Goal: Task Accomplishment & Management: Use online tool/utility

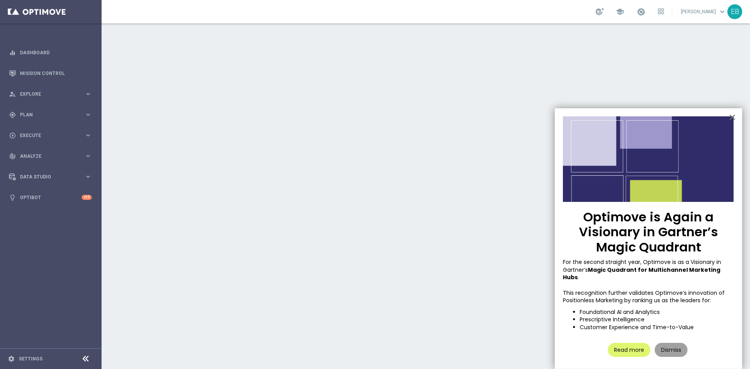
click at [670, 343] on button "Dismiss" at bounding box center [671, 350] width 33 height 14
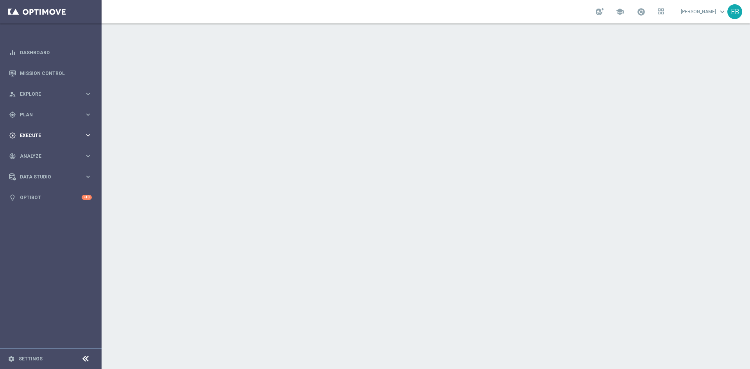
click at [48, 132] on div "play_circle_outline Execute" at bounding box center [46, 135] width 75 height 7
click at [35, 106] on div "gps_fixed Plan keyboard_arrow_right" at bounding box center [50, 114] width 101 height 21
click at [36, 154] on span "Templates" at bounding box center [49, 154] width 56 height 5
click at [34, 168] on link "Optimail" at bounding box center [52, 166] width 57 height 6
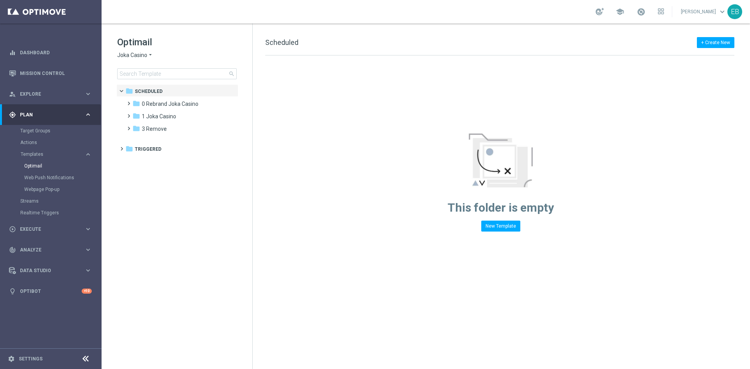
click at [141, 57] on span "Joka Casino" at bounding box center [132, 55] width 30 height 7
click at [136, 144] on div "IOM" at bounding box center [147, 148] width 59 height 9
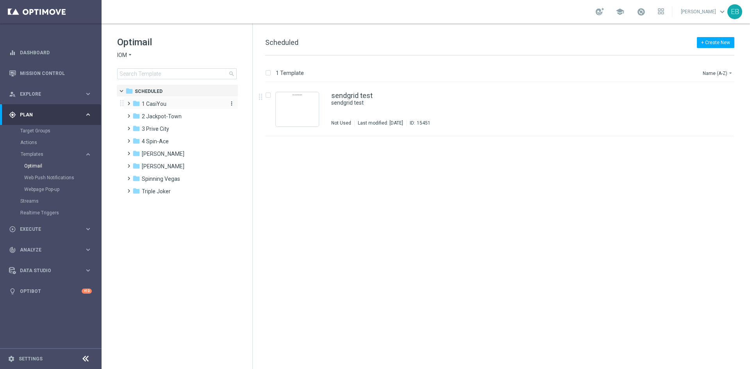
click at [177, 107] on div "folder 1 CasiYou" at bounding box center [178, 104] width 90 height 9
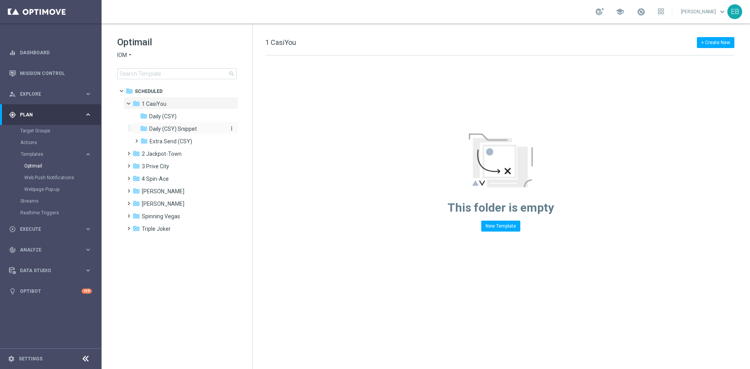
click at [189, 127] on span "Daily (CSY) Snippet" at bounding box center [173, 128] width 48 height 7
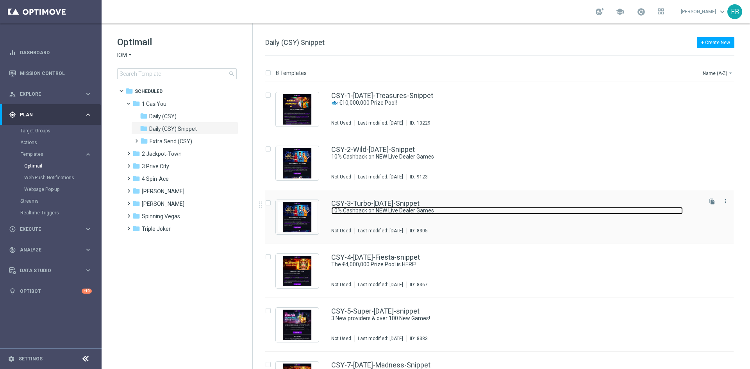
click at [485, 210] on link "10% Cashback on NEW Live Dealer Games" at bounding box center [507, 210] width 352 height 7
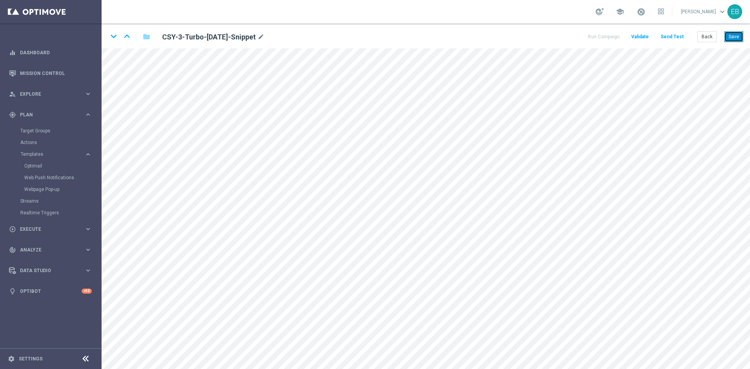
click at [739, 36] on button "Save" at bounding box center [734, 36] width 19 height 11
click at [734, 34] on button "Save" at bounding box center [734, 36] width 19 height 11
click at [726, 34] on button "Save" at bounding box center [734, 36] width 19 height 11
click at [705, 35] on button "Back" at bounding box center [708, 36] width 20 height 11
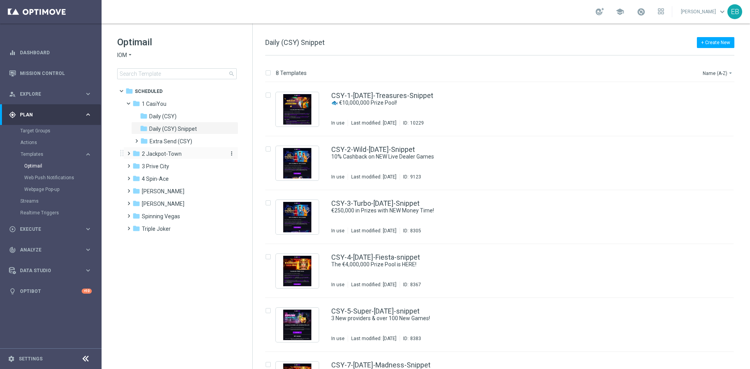
click at [184, 152] on div "folder 2 Jackpot-Town" at bounding box center [178, 154] width 90 height 9
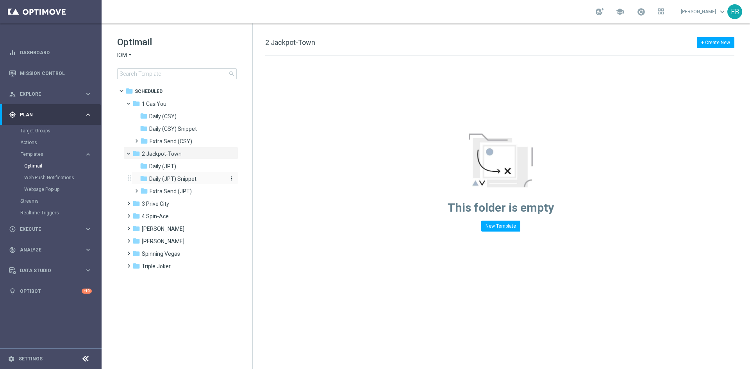
click at [191, 176] on span "Daily (JPT) Snippet" at bounding box center [172, 179] width 47 height 7
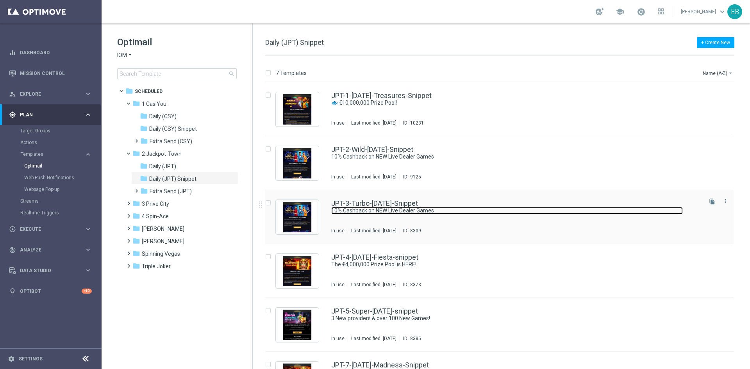
click at [508, 207] on link "10% Cashback on NEW Live Dealer Games" at bounding box center [507, 210] width 352 height 7
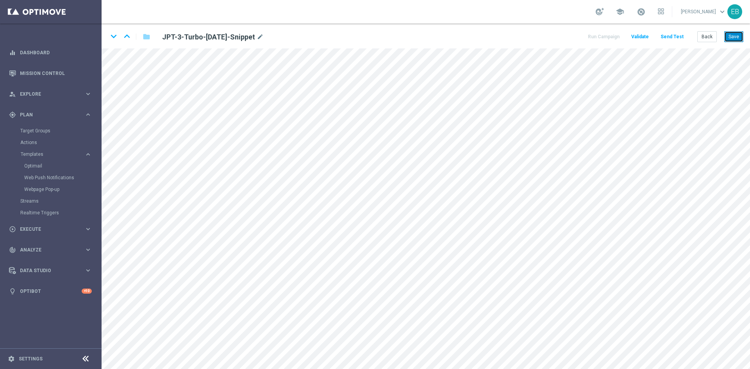
click at [731, 39] on button "Save" at bounding box center [734, 36] width 19 height 11
click at [714, 39] on button "Back" at bounding box center [708, 36] width 20 height 11
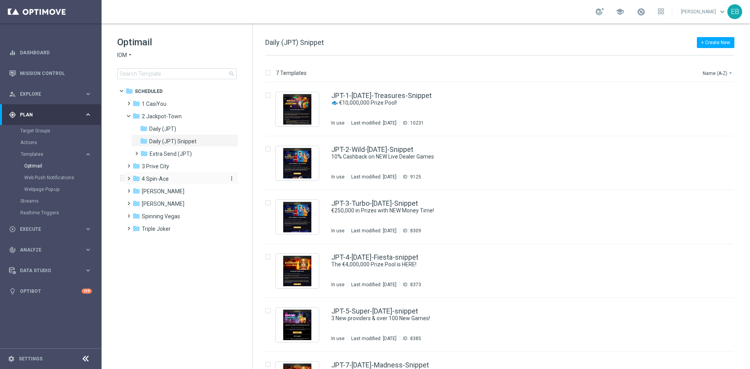
click at [173, 182] on div "folder 4 Spin-Ace" at bounding box center [178, 179] width 90 height 9
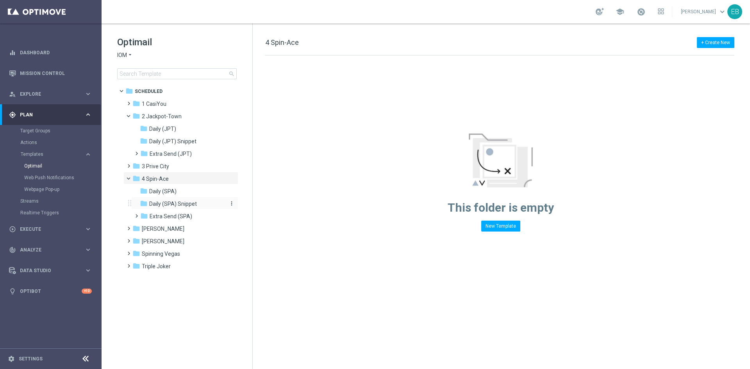
click at [182, 204] on span "Daily (SPA) Snippet" at bounding box center [173, 204] width 48 height 7
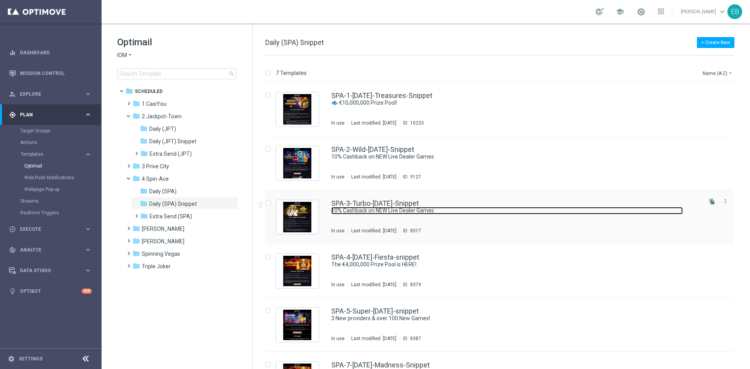
click at [489, 211] on link "10% Cashback on NEW Live Dealer Games" at bounding box center [507, 210] width 352 height 7
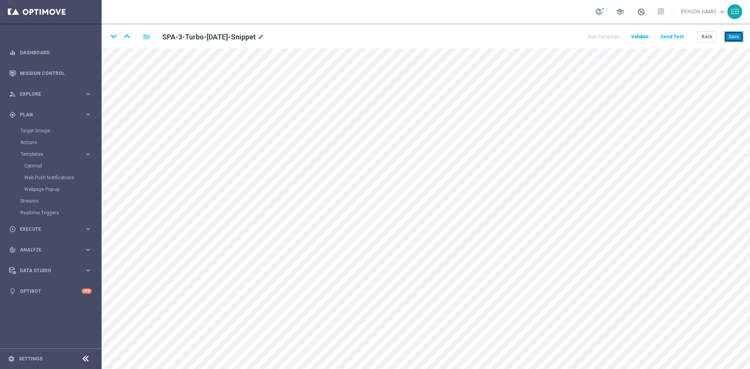
click at [732, 39] on button "Save" at bounding box center [734, 36] width 19 height 11
click at [733, 36] on button "Save" at bounding box center [734, 36] width 19 height 11
drag, startPoint x: 733, startPoint y: 34, endPoint x: 721, endPoint y: 43, distance: 14.9
click at [733, 34] on button "Save" at bounding box center [734, 36] width 19 height 11
click at [704, 34] on button "Back" at bounding box center [708, 36] width 20 height 11
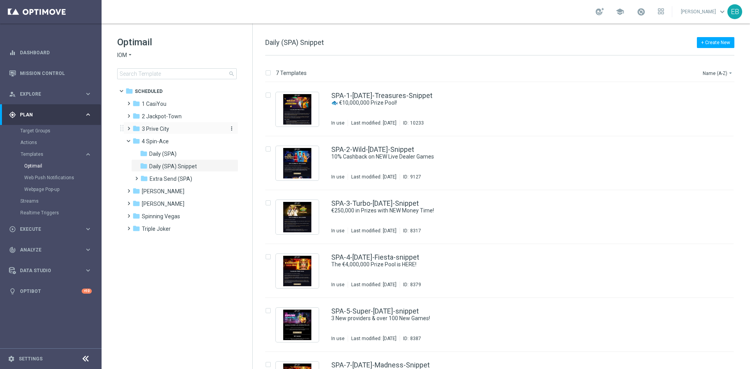
click at [171, 130] on div "folder 3 [GEOGRAPHIC_DATA]" at bounding box center [178, 129] width 90 height 9
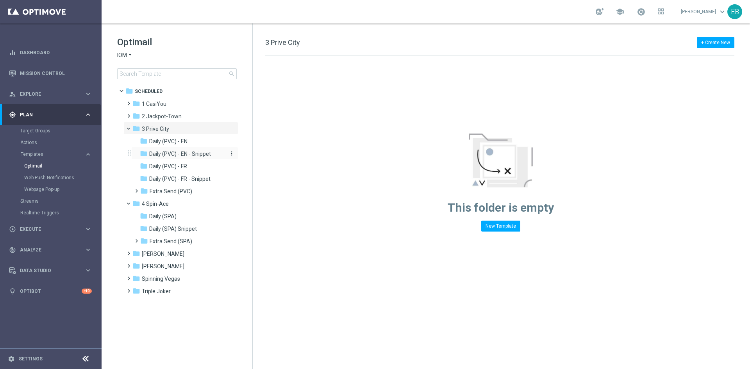
click at [184, 152] on span "Daily (PVC) - EN - Snippet" at bounding box center [180, 153] width 62 height 7
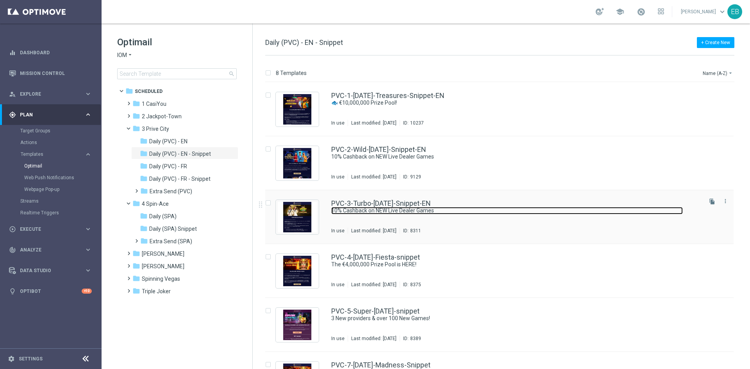
click at [466, 210] on link "10% Cashback on NEW Live Dealer Games" at bounding box center [507, 210] width 352 height 7
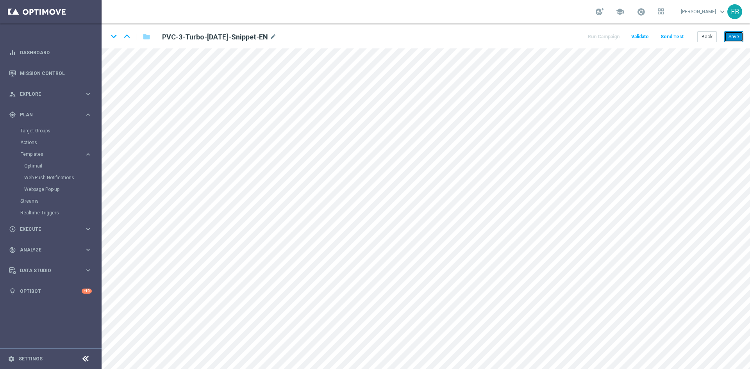
click at [743, 37] on button "Save" at bounding box center [734, 36] width 19 height 11
click at [737, 38] on button "Save" at bounding box center [734, 36] width 19 height 11
click at [702, 41] on button "Back" at bounding box center [708, 36] width 20 height 11
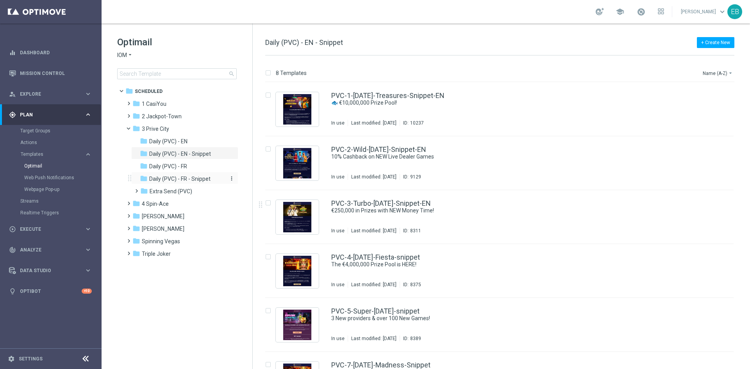
click at [183, 182] on div "folder Daily (PVC) - FR - Snippet" at bounding box center [181, 179] width 83 height 9
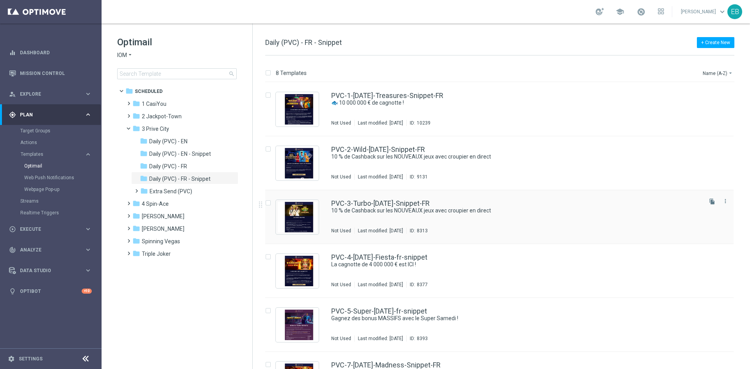
click at [542, 220] on div "PVC-3-Turbo-[DATE]-Snippet-FR 10 % de Cashback sur les NOUVEAUX jeux avec croup…" at bounding box center [516, 217] width 370 height 34
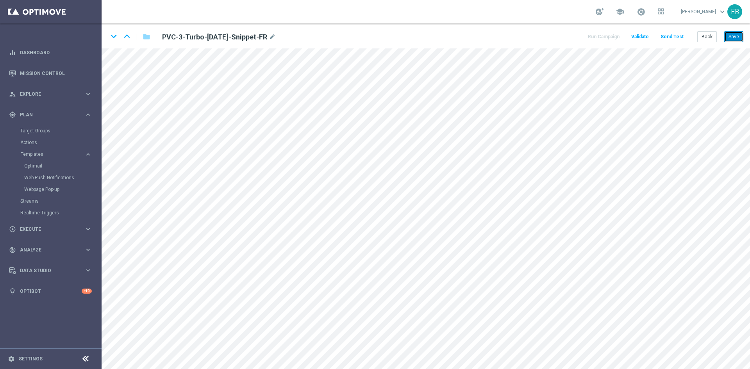
click at [728, 36] on button "Save" at bounding box center [734, 36] width 19 height 11
click at [737, 33] on button "Save" at bounding box center [734, 36] width 19 height 11
